Goal: Information Seeking & Learning: Learn about a topic

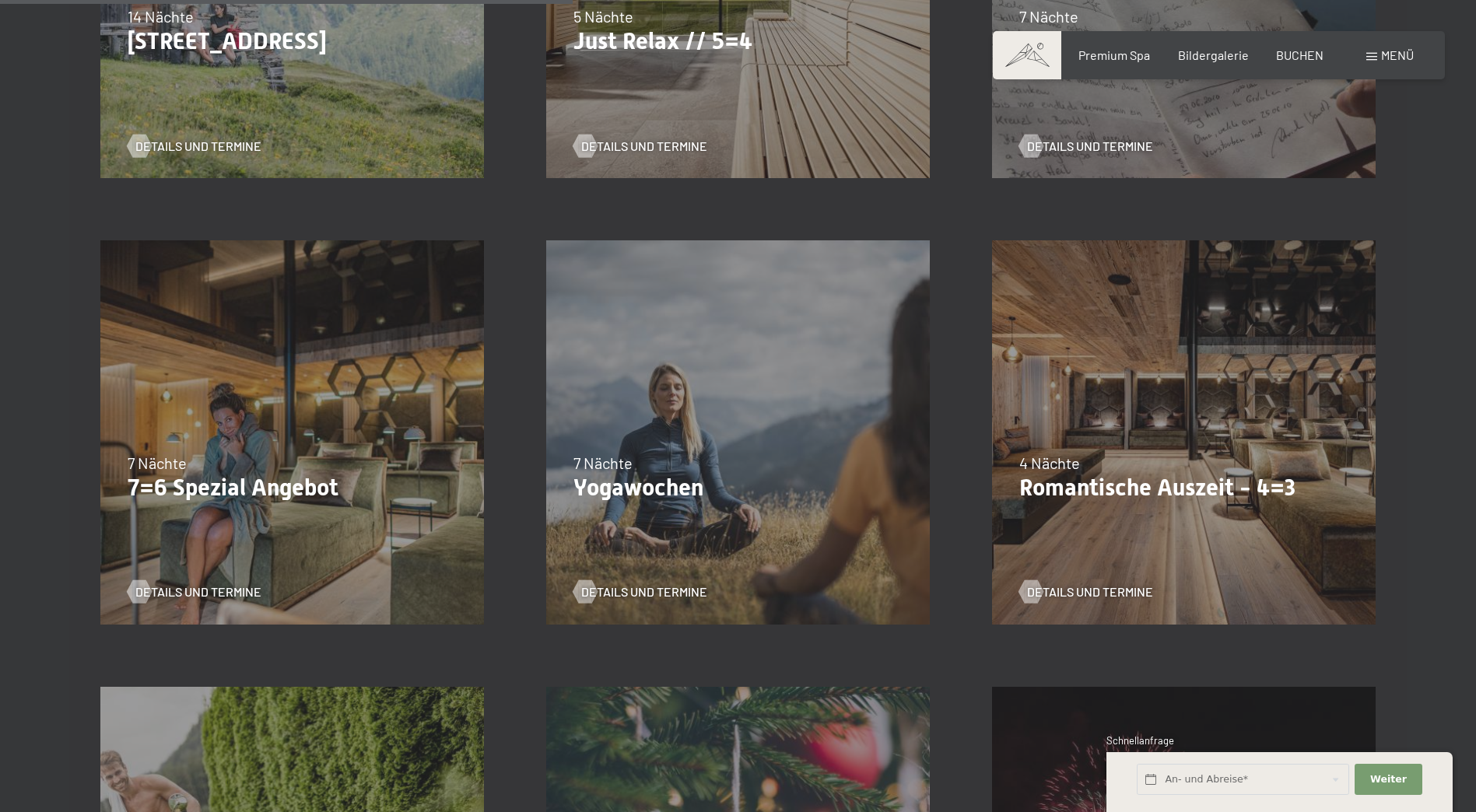
scroll to position [1166, 0]
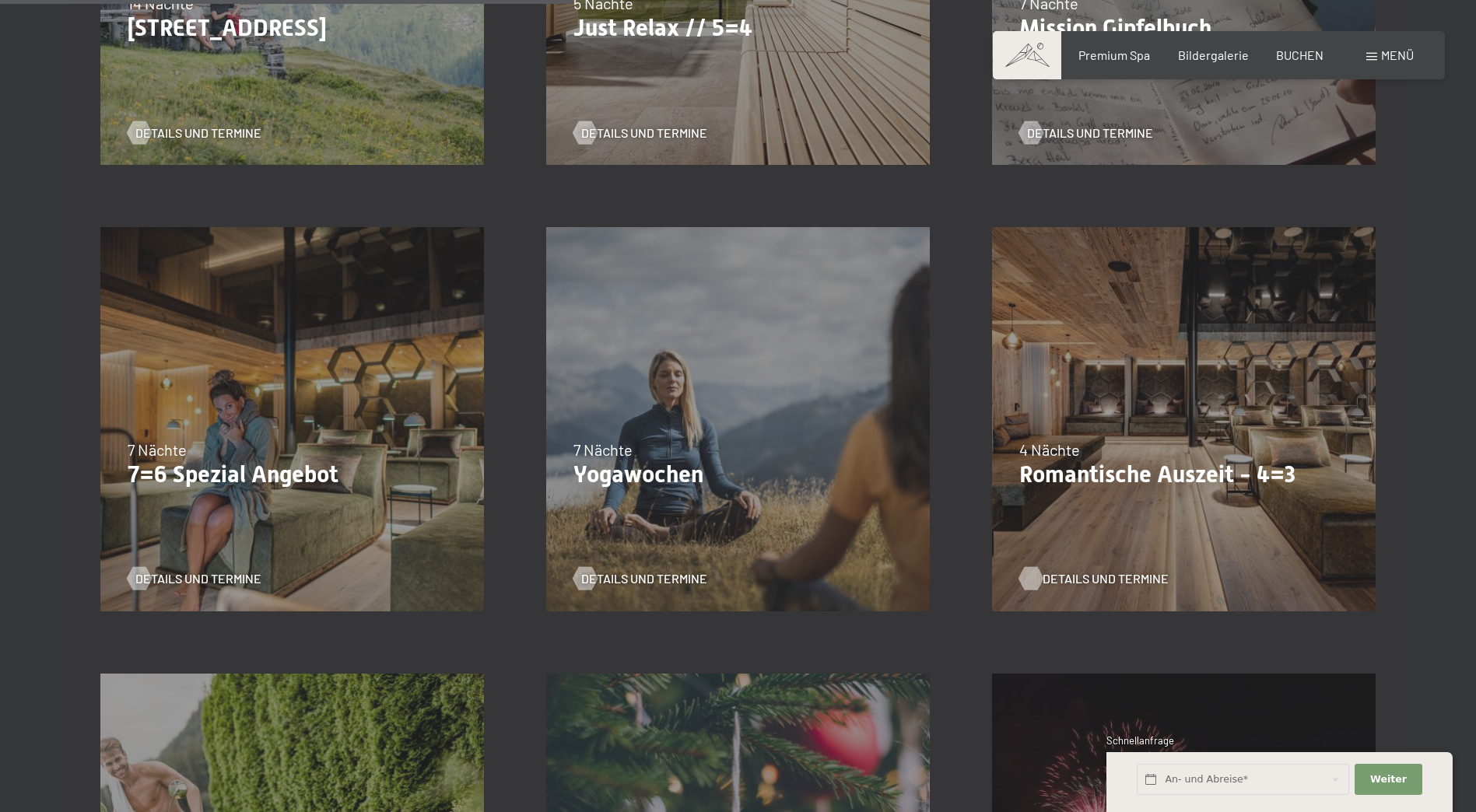
click at [1110, 578] on span "Details und Termine" at bounding box center [1105, 579] width 126 height 17
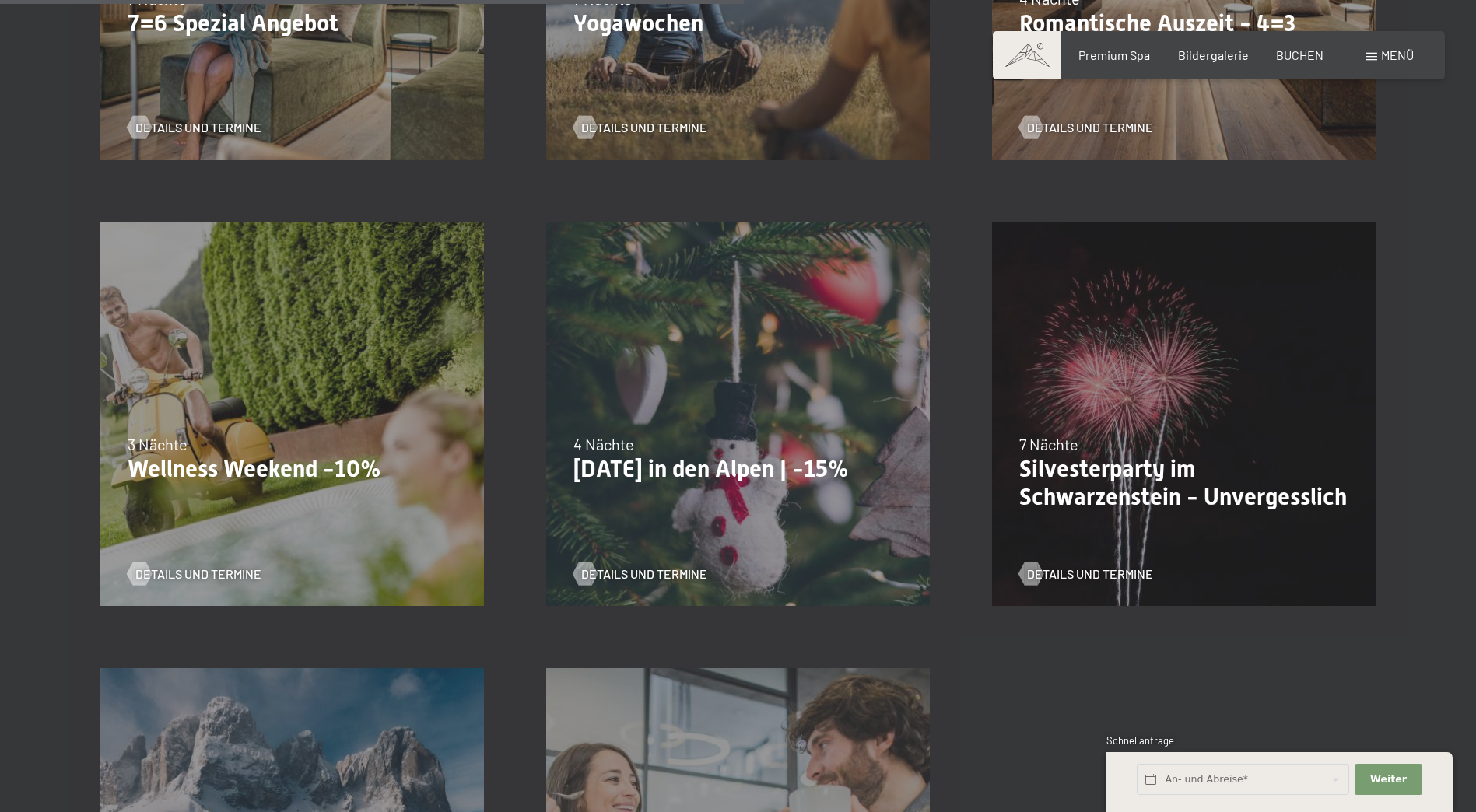
scroll to position [1633, 0]
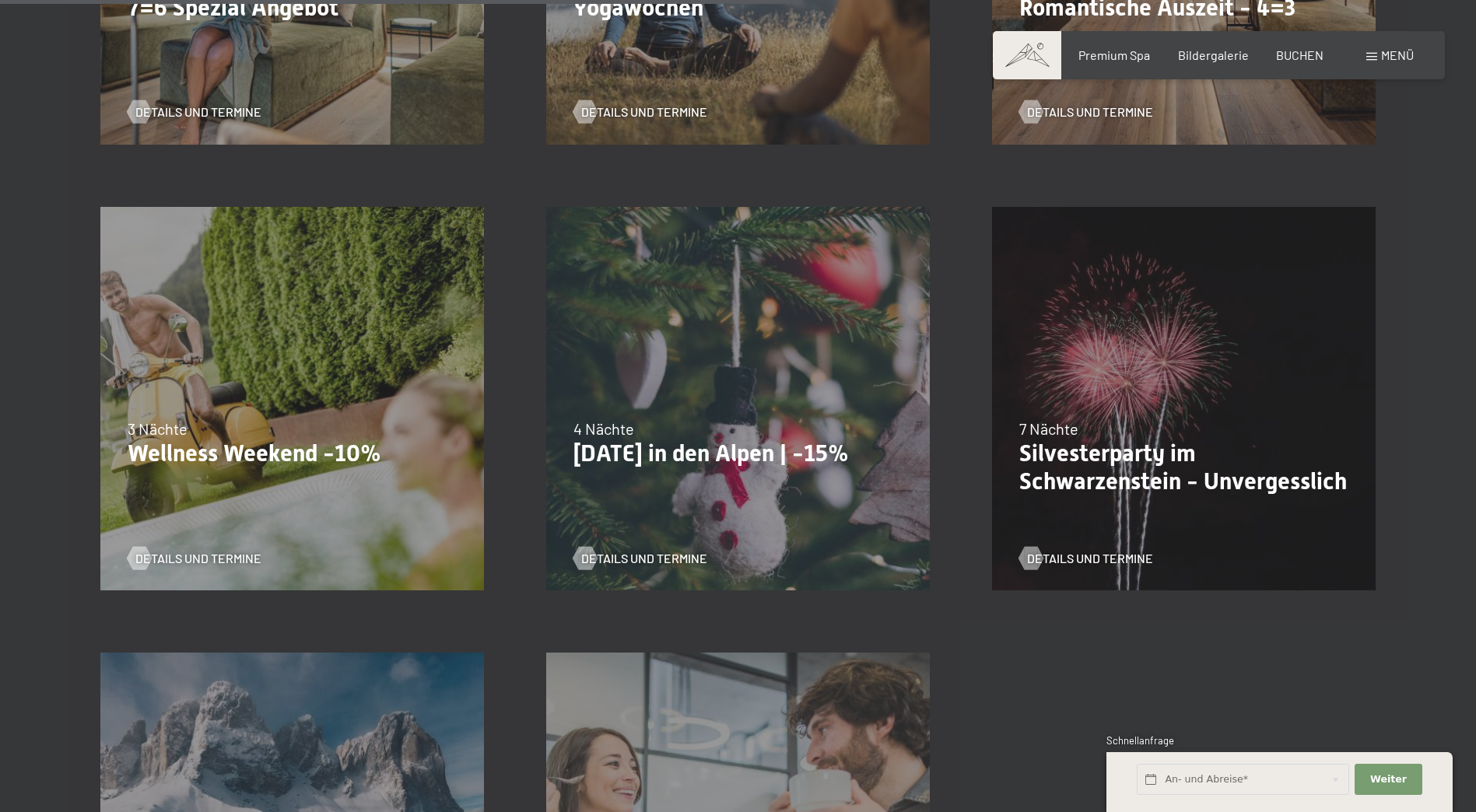
drag, startPoint x: 275, startPoint y: 415, endPoint x: 1269, endPoint y: 674, distance: 1027.2
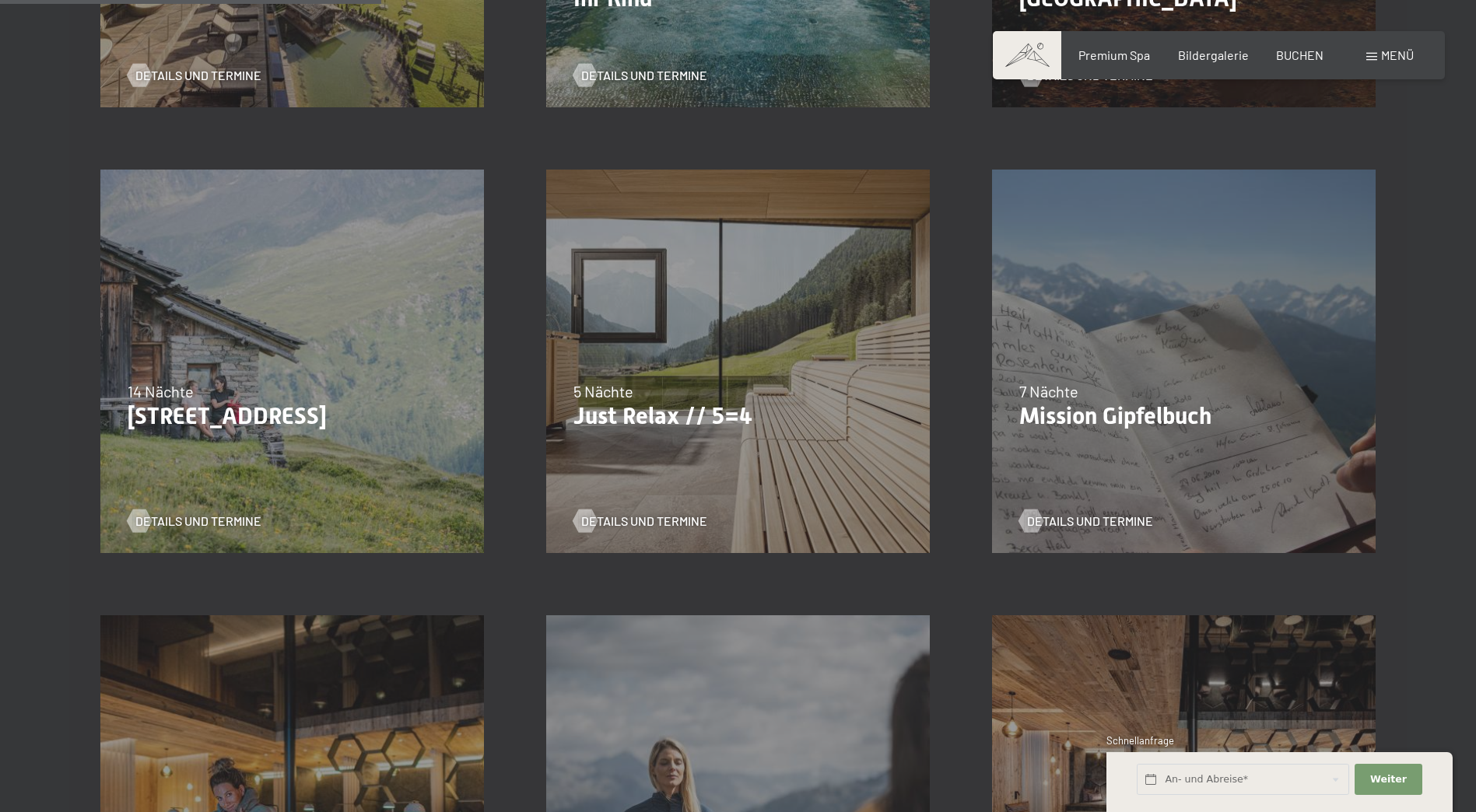
scroll to position [777, 0]
click at [684, 523] on span "Details und Termine" at bounding box center [660, 522] width 126 height 17
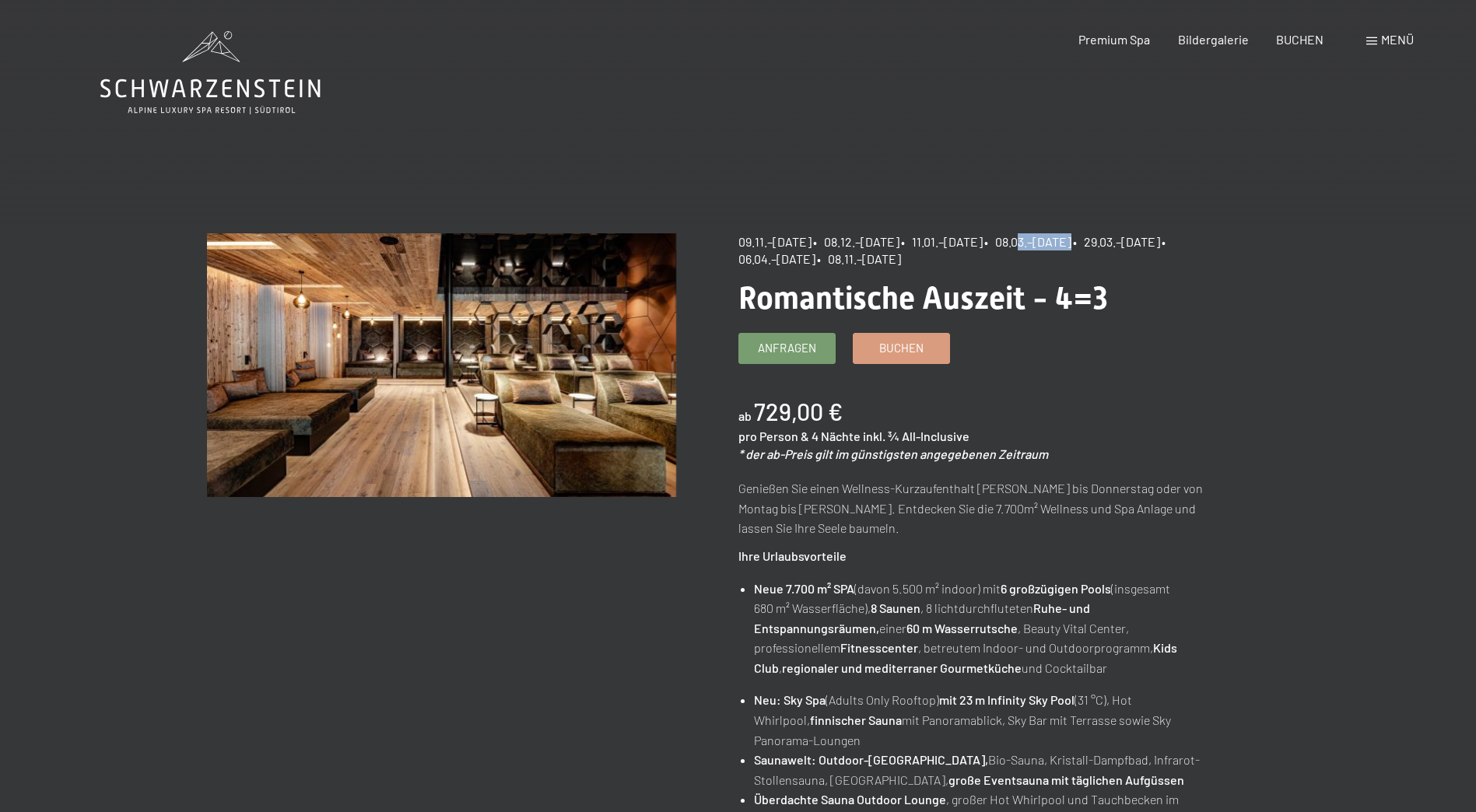
drag, startPoint x: 1082, startPoint y: 246, endPoint x: 1131, endPoint y: 250, distance: 49.2
click at [1131, 250] on div "09.11.–05.12.2025 • 08.12.–19.12.2025 • 11.01.–23.01.2026 • 08.03.–27.03.2026 •…" at bounding box center [972, 251] width 469 height 35
drag, startPoint x: 962, startPoint y: 236, endPoint x: 1051, endPoint y: 235, distance: 89.0
click at [983, 235] on span "• 11.01.–[DATE]" at bounding box center [941, 242] width 82 height 15
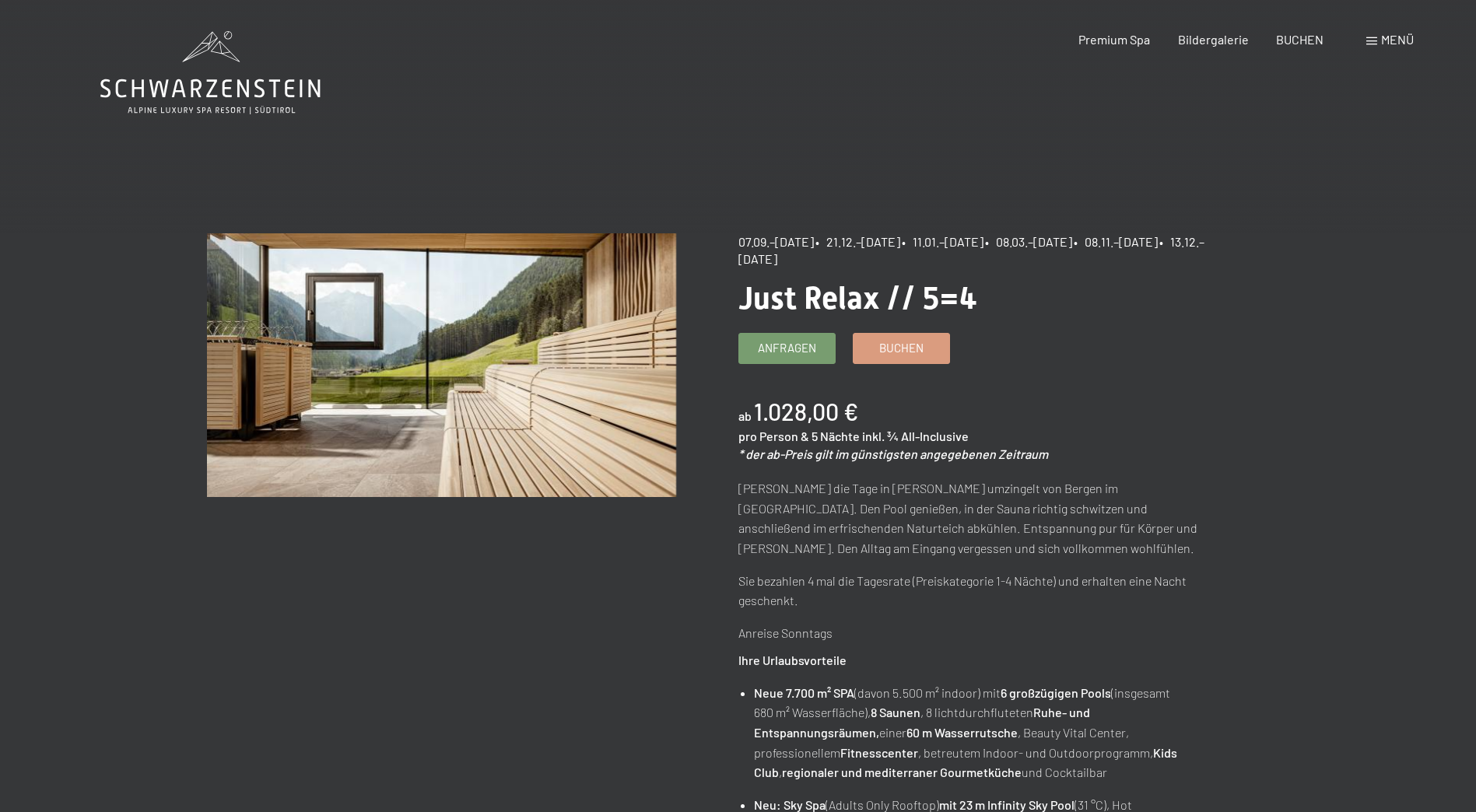
click at [230, 73] on icon at bounding box center [210, 73] width 220 height 83
